Goal: Task Accomplishment & Management: Use online tool/utility

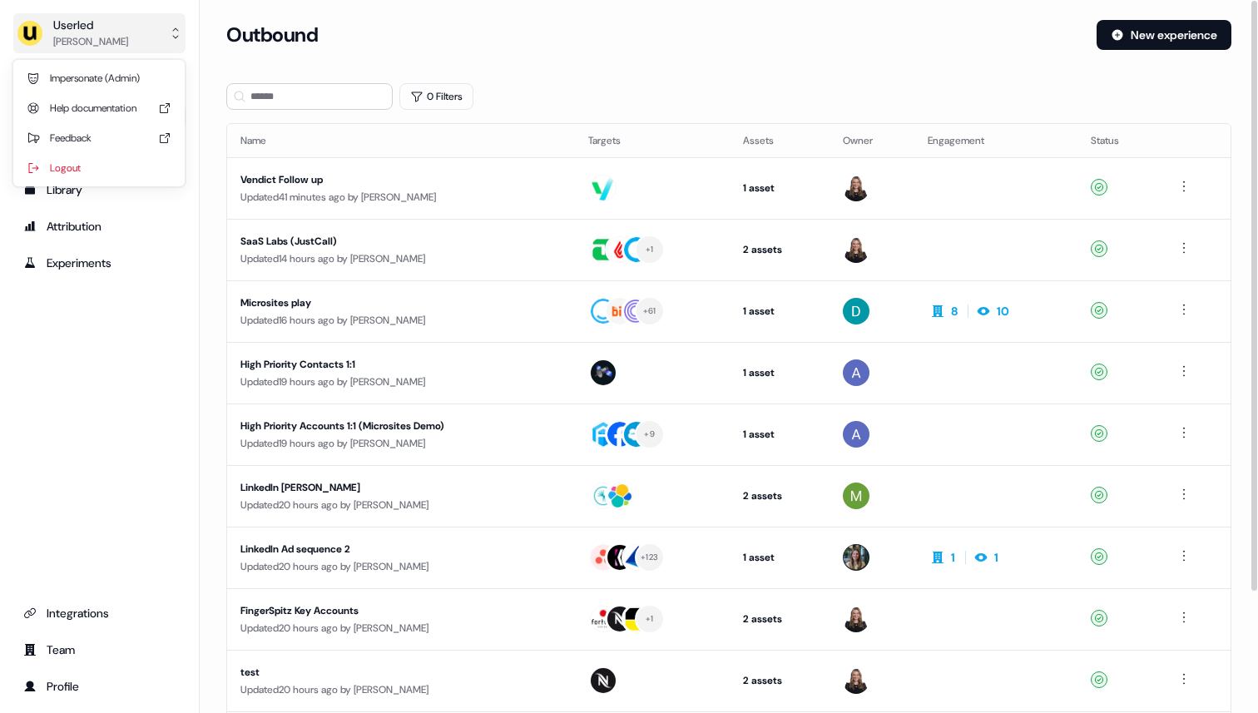
click at [110, 32] on div "Userled" at bounding box center [90, 25] width 75 height 17
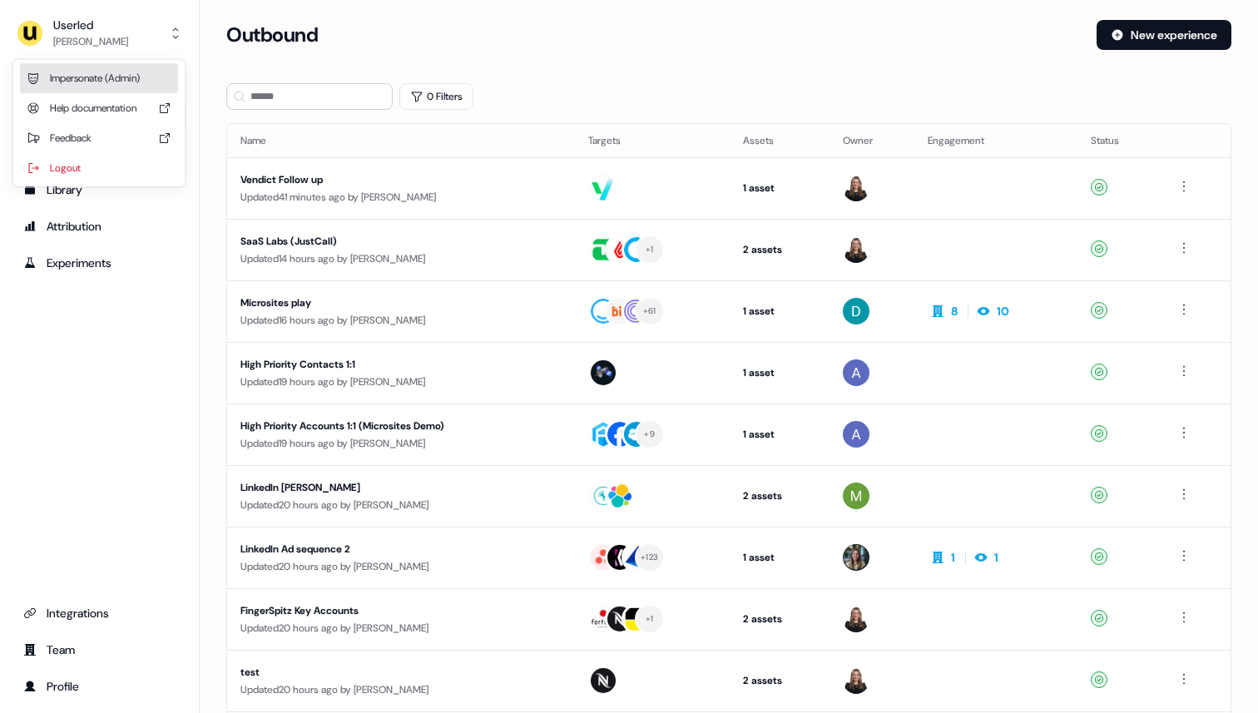
click at [102, 71] on div "Impersonate (Admin)" at bounding box center [99, 78] width 158 height 30
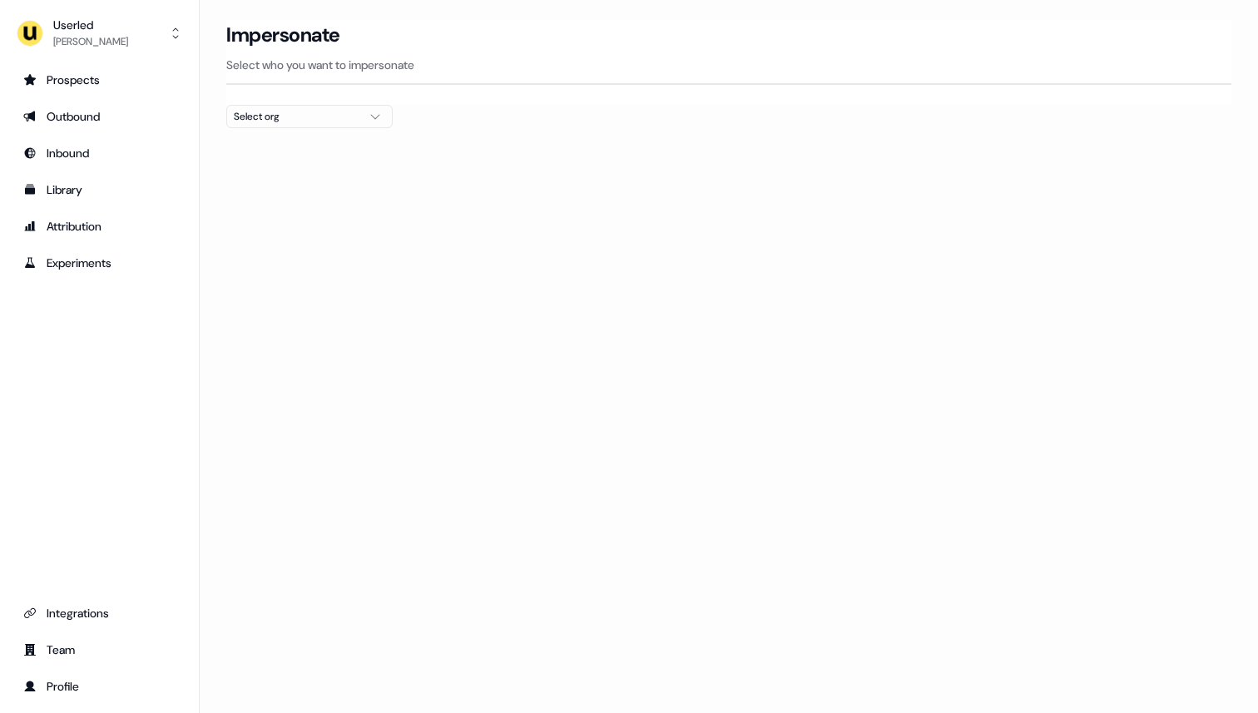
click at [294, 118] on div "Select org" at bounding box center [296, 116] width 125 height 17
type input "****"
click at [280, 182] on div "Intentsify" at bounding box center [309, 176] width 165 height 27
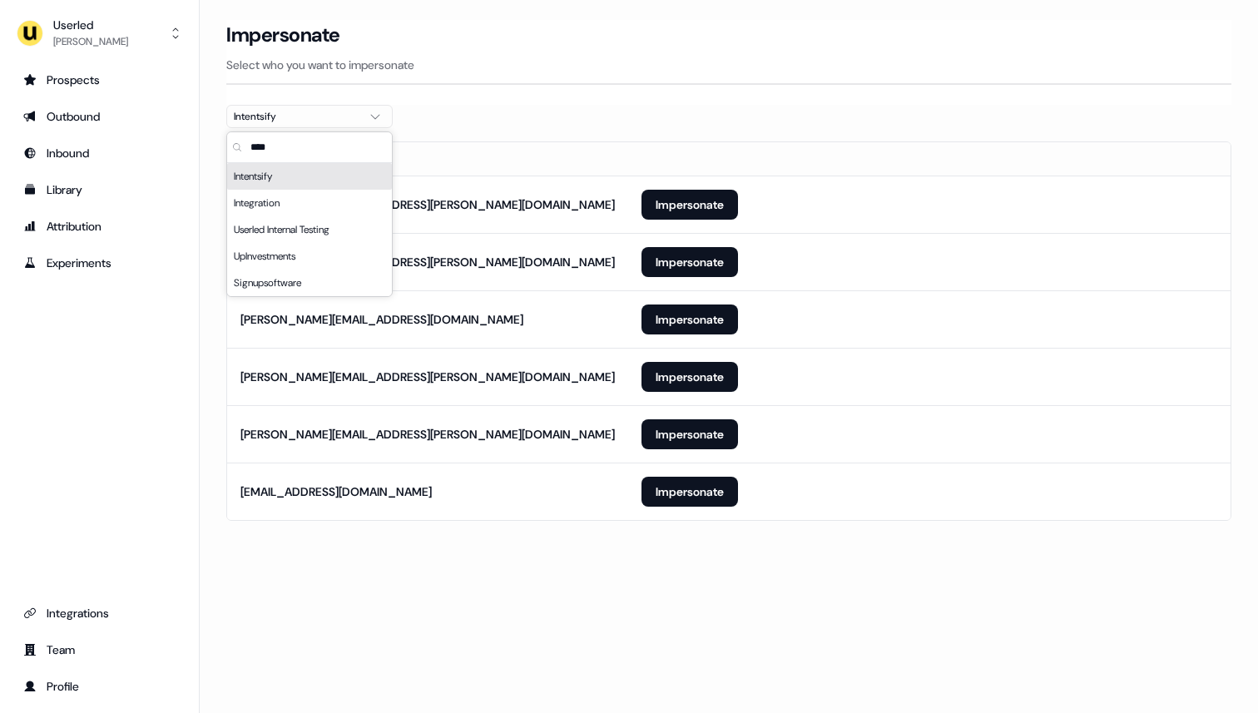
click at [548, 64] on p "Select who you want to impersonate" at bounding box center [728, 65] width 1005 height 17
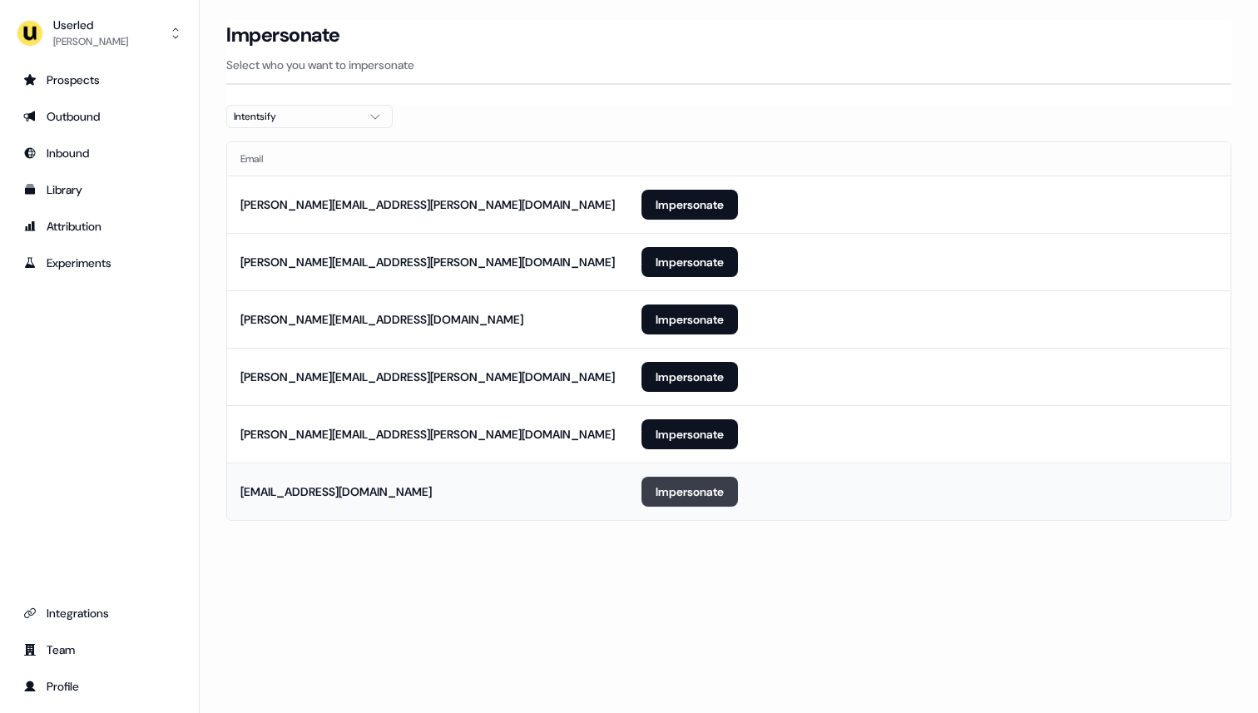
click at [667, 493] on button "Impersonate" at bounding box center [690, 492] width 97 height 30
